Goal: Transaction & Acquisition: Purchase product/service

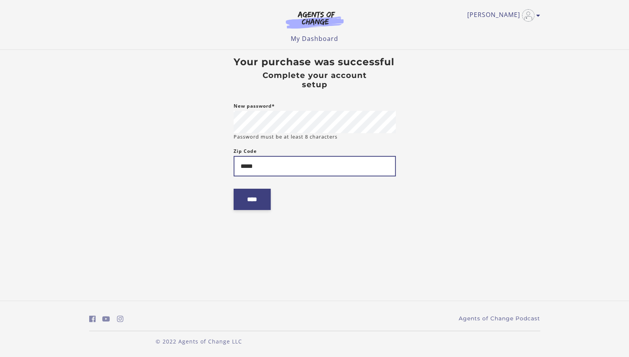
type input "*****"
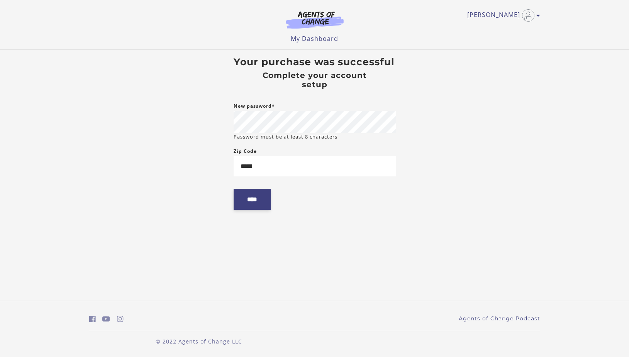
click at [255, 195] on input "****" at bounding box center [252, 199] width 37 height 21
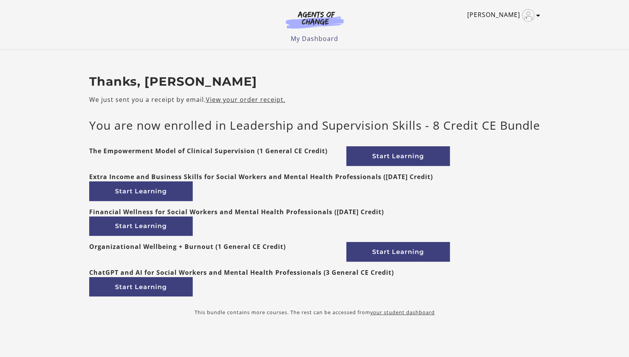
click at [537, 17] on icon "Toggle menu" at bounding box center [539, 15] width 4 height 6
click at [495, 43] on link "Support" at bounding box center [508, 41] width 68 height 13
